Goal: Transaction & Acquisition: Purchase product/service

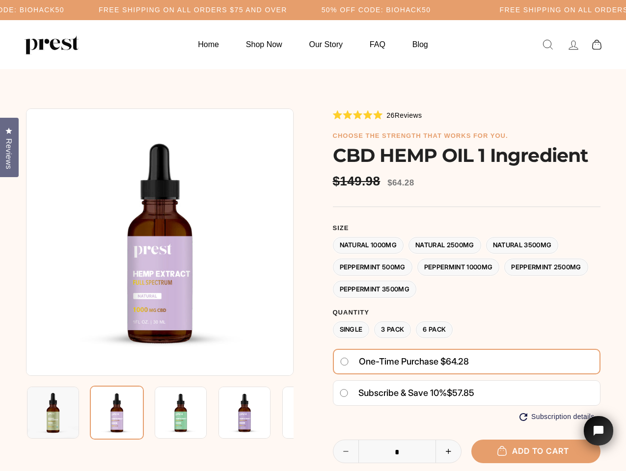
click at [313, 236] on div at bounding box center [313, 352] width 574 height 488
click at [287, 10] on h5 "Free Shipping on all orders $75 and over" at bounding box center [193, 10] width 188 height 8
click at [159, 242] on img at bounding box center [159, 241] width 267 height 267
click at [159, 413] on img at bounding box center [181, 413] width 52 height 52
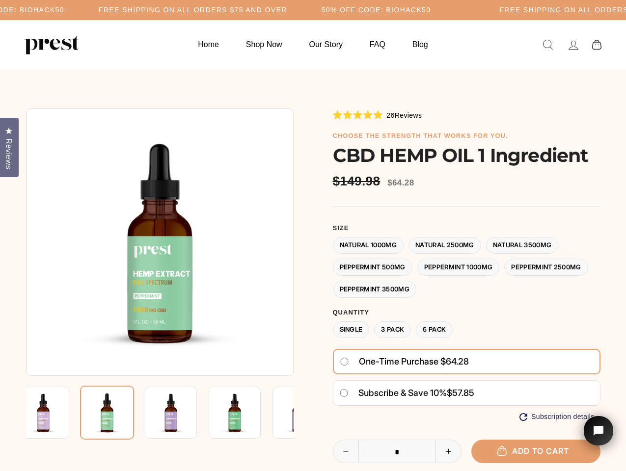
click at [53, 413] on img at bounding box center [43, 413] width 52 height 52
click at [117, 413] on img at bounding box center [107, 413] width 54 height 54
click at [181, 413] on img at bounding box center [171, 413] width 52 height 52
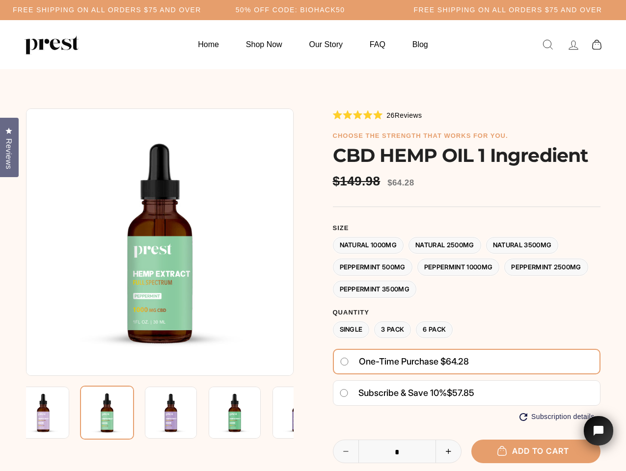
click at [181, 413] on img at bounding box center [171, 413] width 52 height 52
